Goal: Task Accomplishment & Management: Complete application form

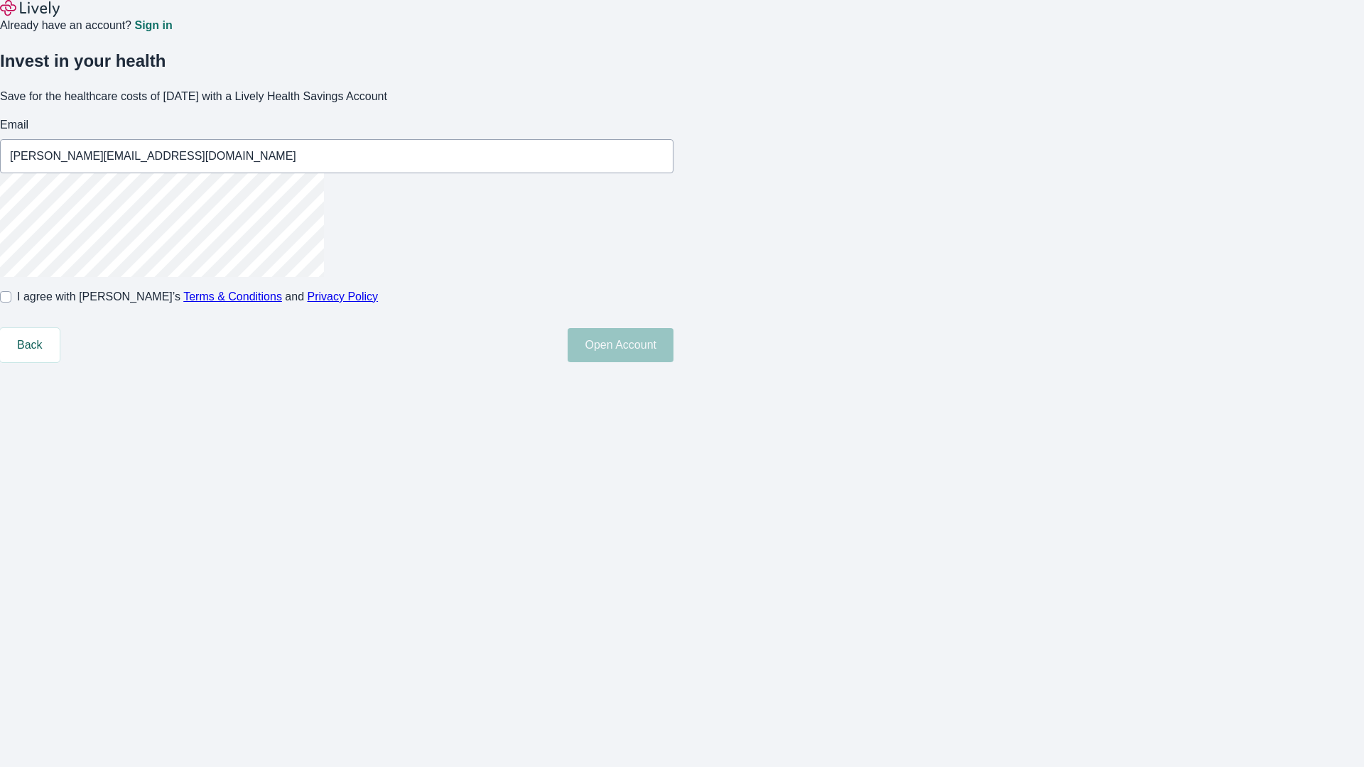
click at [11, 303] on input "I agree with Lively’s Terms & Conditions and Privacy Policy" at bounding box center [5, 296] width 11 height 11
checkbox input "true"
click at [673, 362] on button "Open Account" at bounding box center [621, 345] width 106 height 34
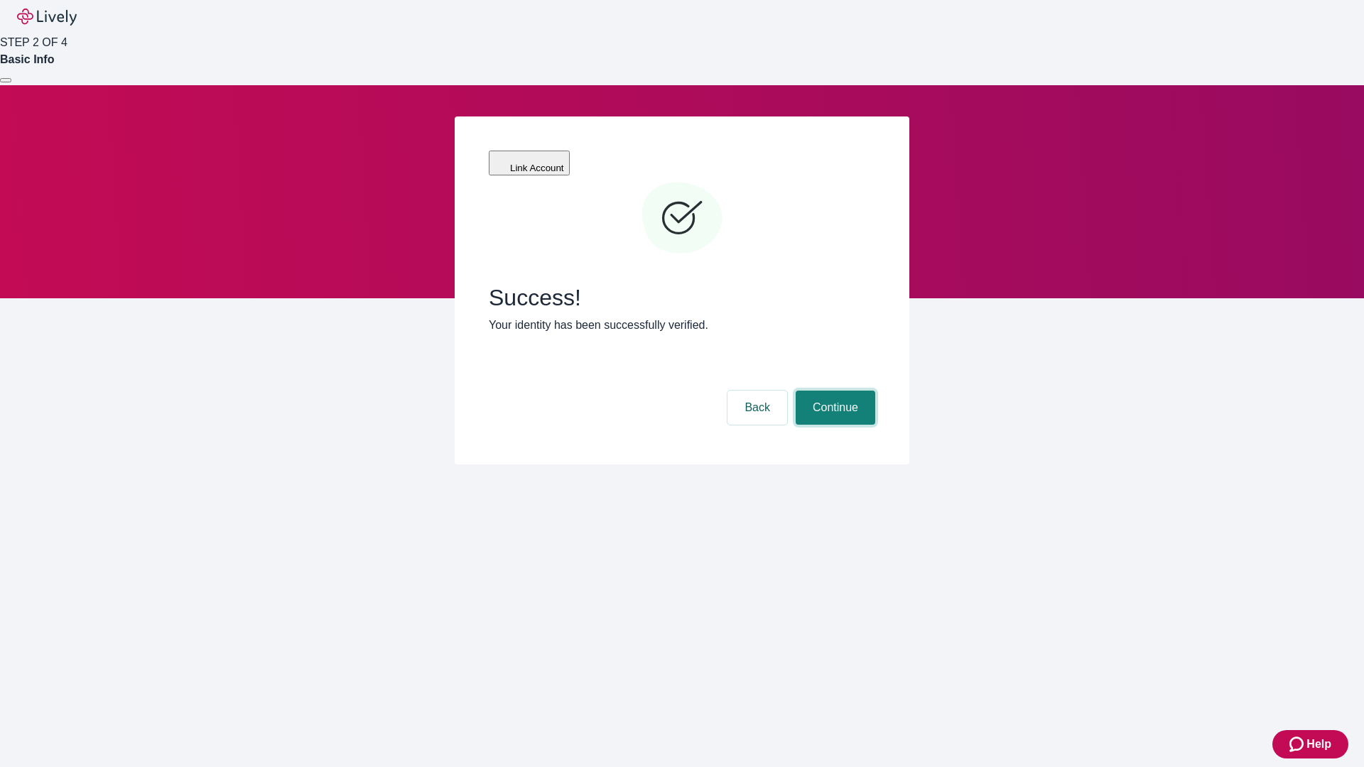
click at [833, 391] on button "Continue" at bounding box center [836, 408] width 80 height 34
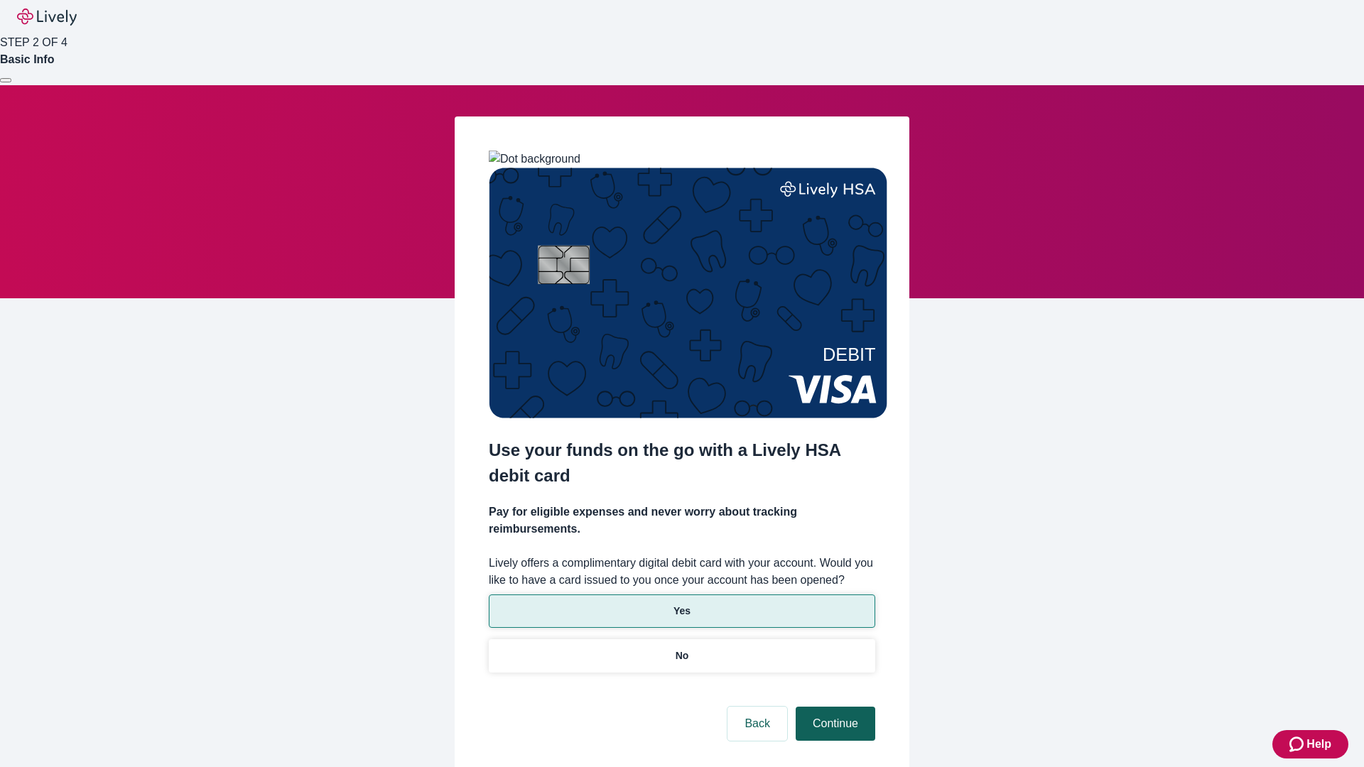
click at [681, 604] on p "Yes" at bounding box center [681, 611] width 17 height 15
click at [833, 707] on button "Continue" at bounding box center [836, 724] width 80 height 34
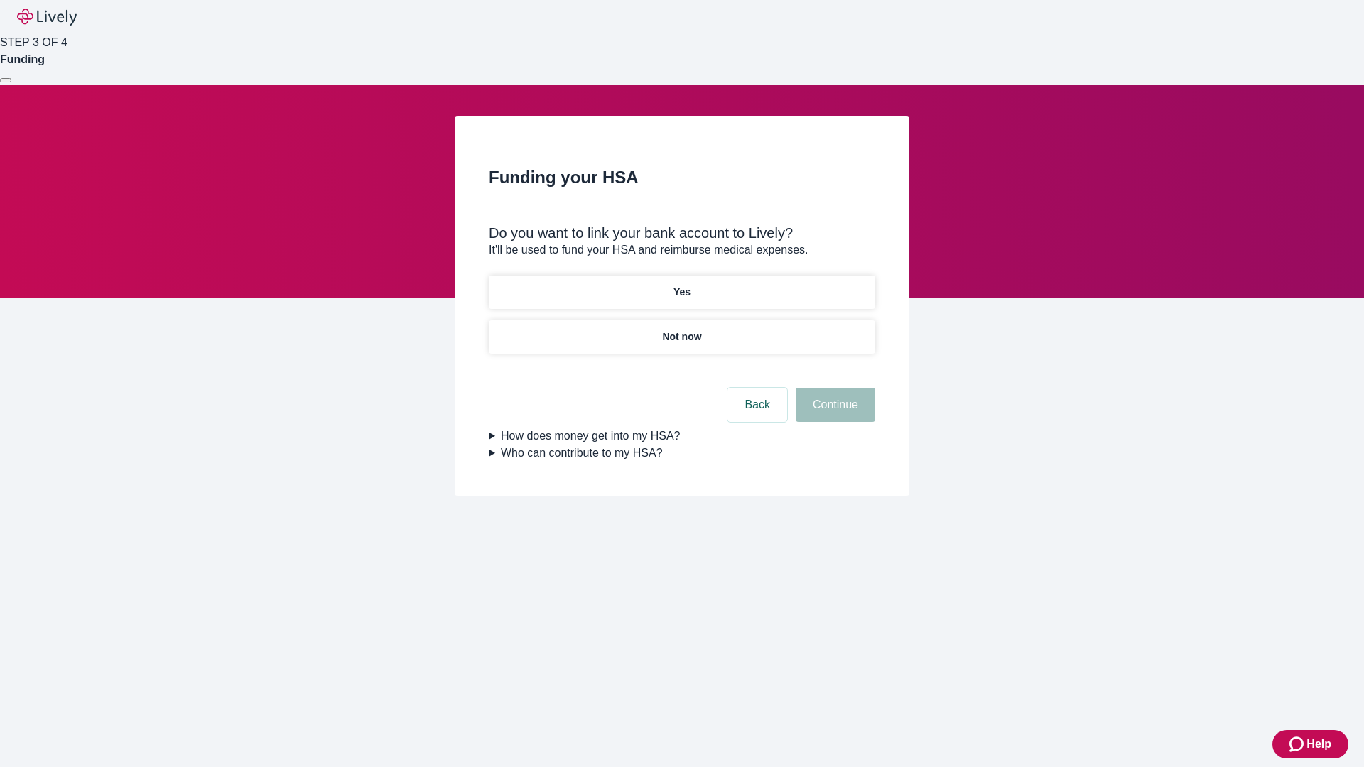
click at [681, 330] on p "Not now" at bounding box center [681, 337] width 39 height 15
click at [833, 413] on button "Continue" at bounding box center [836, 405] width 80 height 34
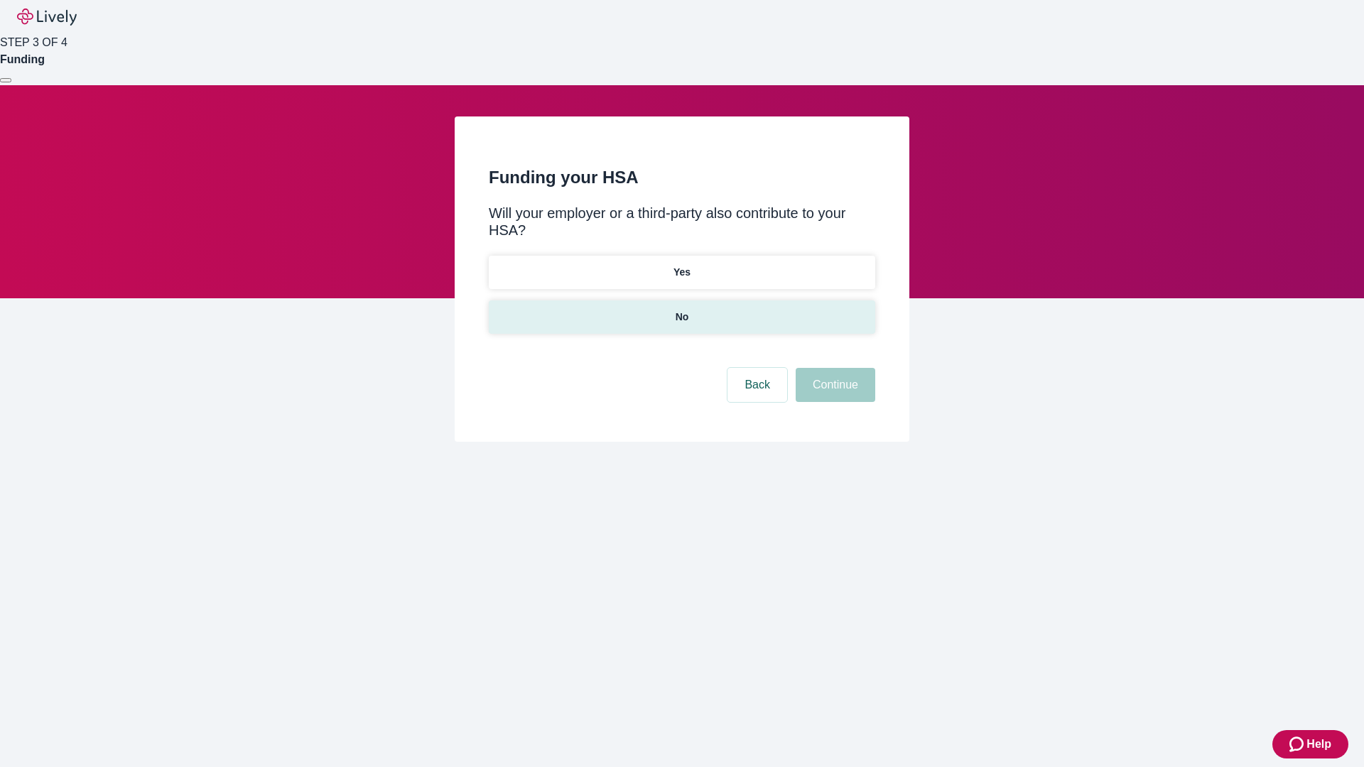
click at [681, 310] on p "No" at bounding box center [681, 317] width 13 height 15
click at [833, 368] on button "Continue" at bounding box center [836, 385] width 80 height 34
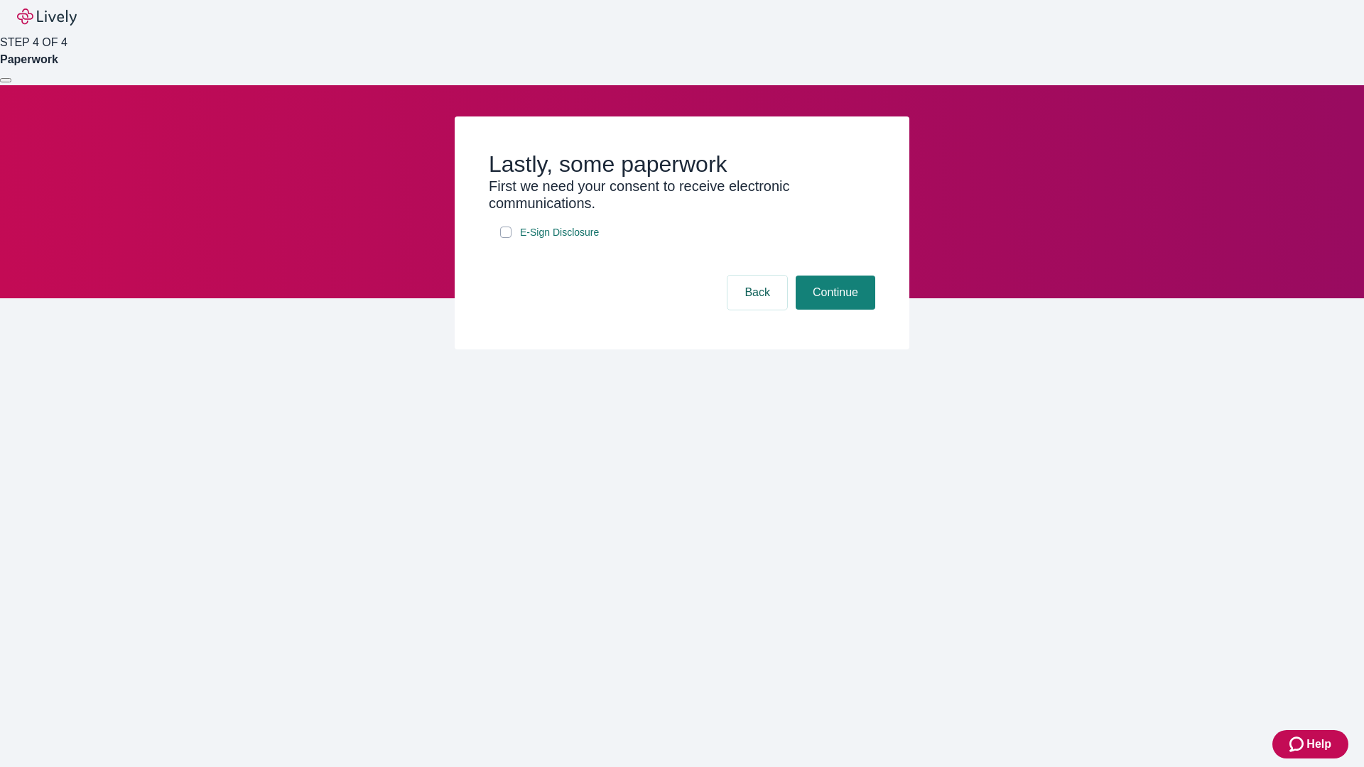
click at [506, 238] on input "E-Sign Disclosure" at bounding box center [505, 232] width 11 height 11
checkbox input "true"
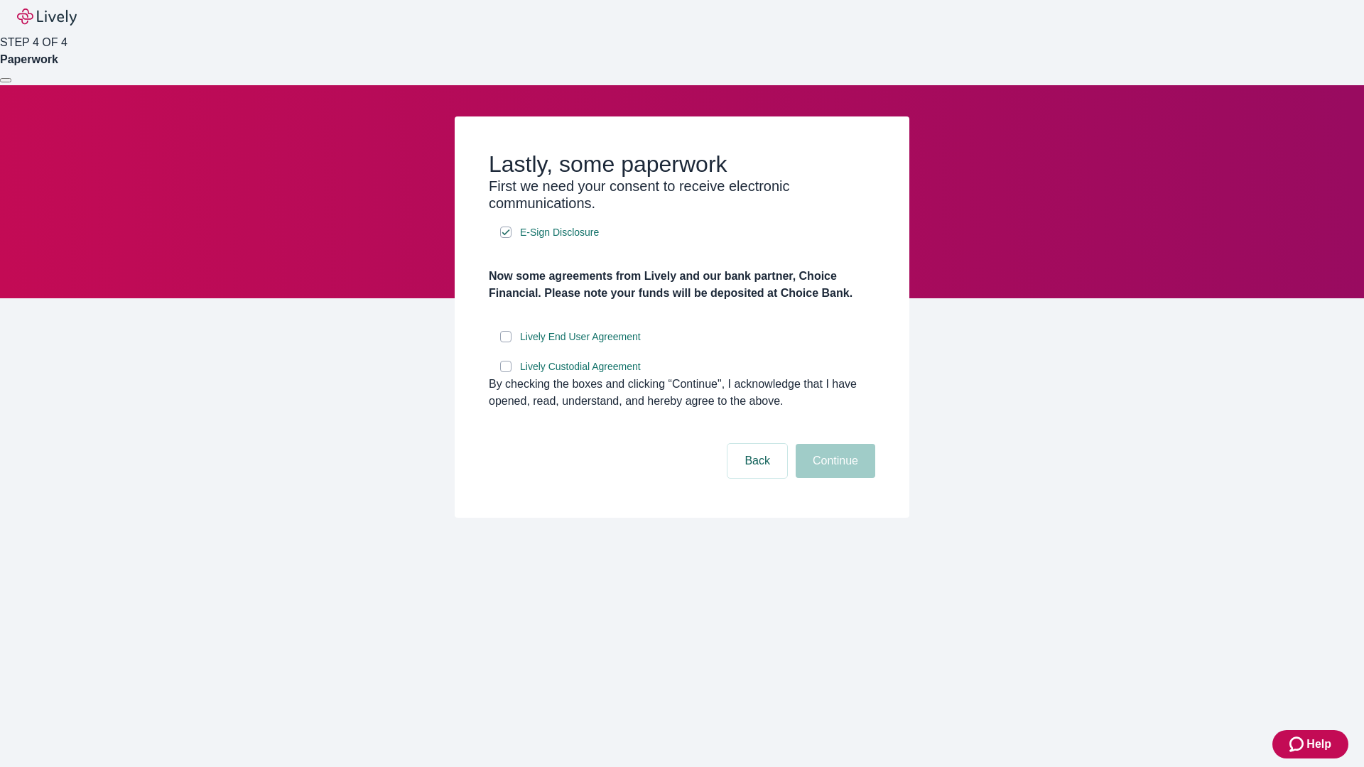
click at [506, 342] on input "Lively End User Agreement" at bounding box center [505, 336] width 11 height 11
checkbox input "true"
click at [506, 372] on input "Lively Custodial Agreement" at bounding box center [505, 366] width 11 height 11
checkbox input "true"
click at [833, 478] on button "Continue" at bounding box center [836, 461] width 80 height 34
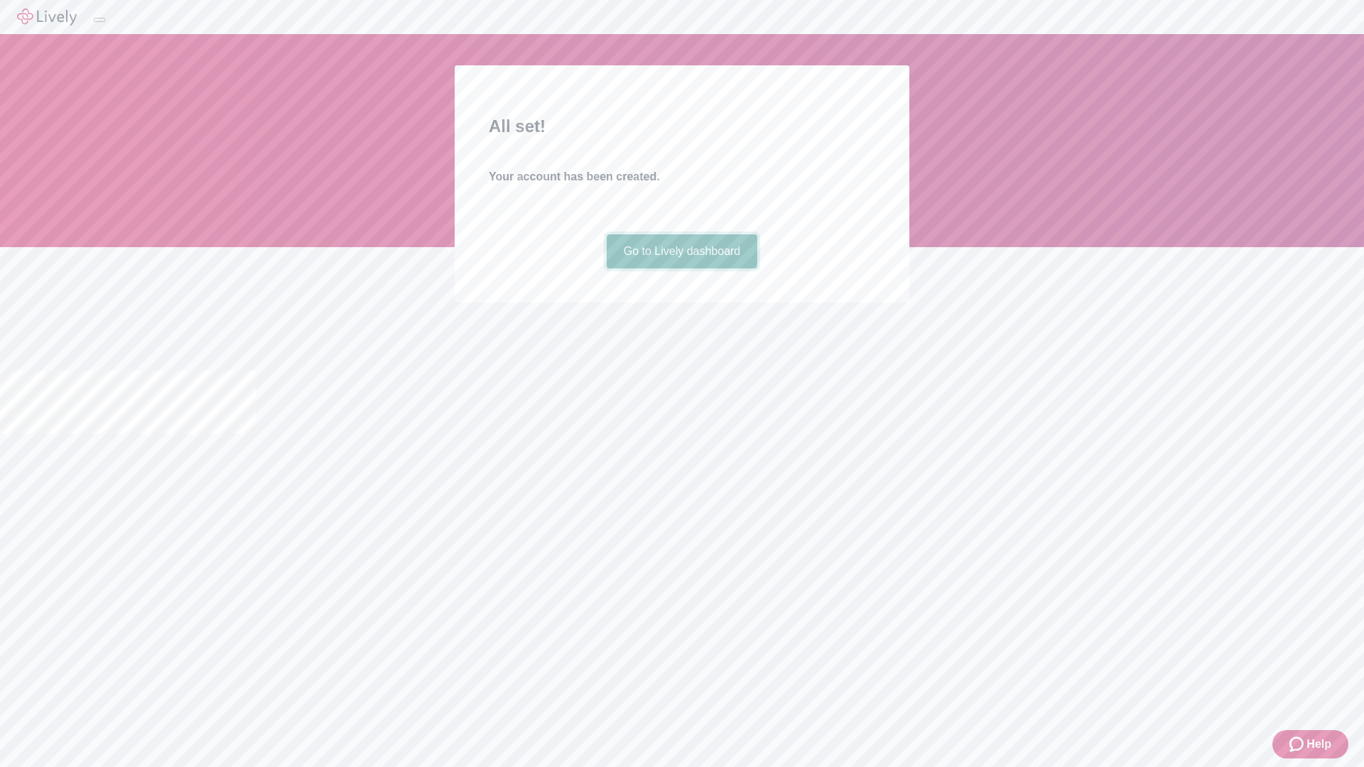
click at [681, 268] on link "Go to Lively dashboard" at bounding box center [682, 251] width 151 height 34
